Goal: Check status: Check status

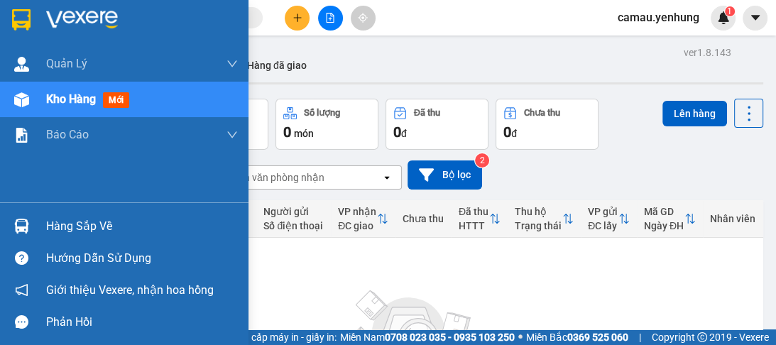
click at [29, 225] on div at bounding box center [21, 226] width 25 height 25
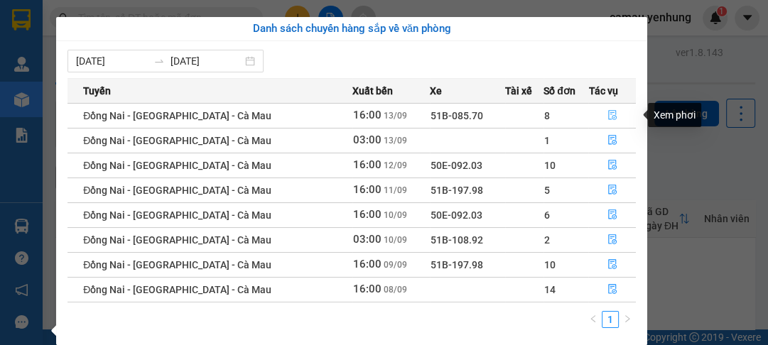
click at [589, 112] on button "button" at bounding box center [612, 115] width 46 height 23
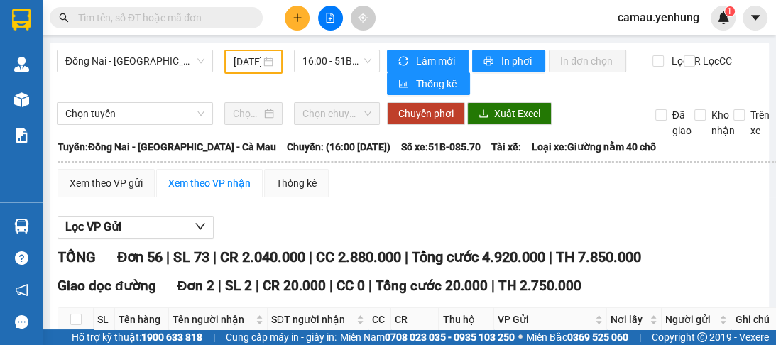
click at [255, 62] on input "[DATE]" at bounding box center [247, 62] width 27 height 16
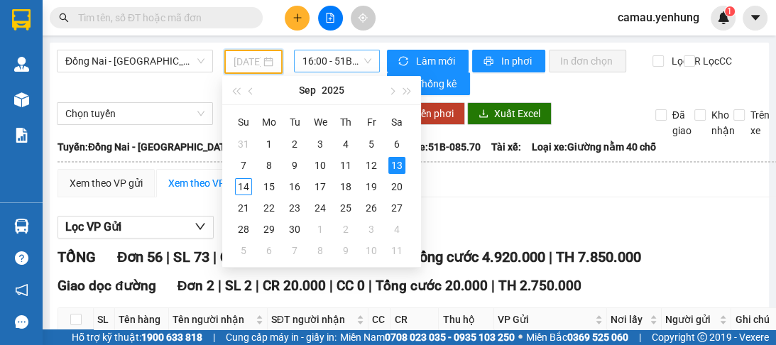
type input "[DATE]"
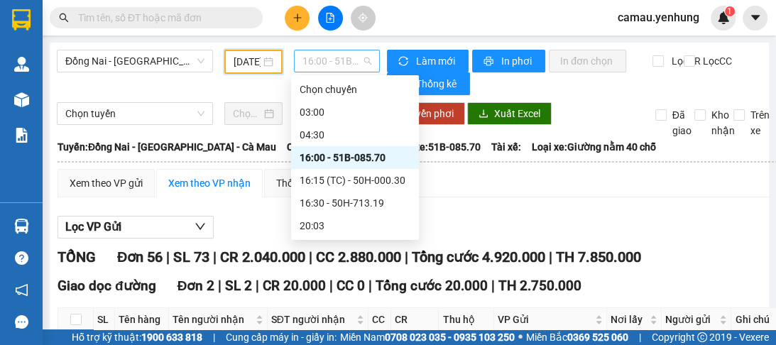
click at [310, 63] on span "16:00 - 51B-085.70" at bounding box center [337, 60] width 69 height 21
click at [330, 110] on div "03:00" at bounding box center [355, 112] width 111 height 16
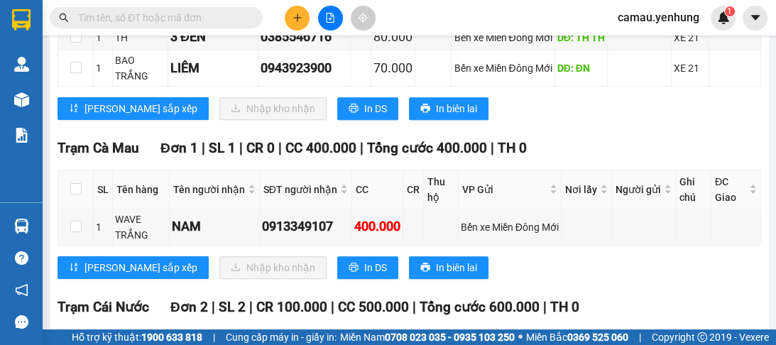
scroll to position [398, 0]
